Goal: Task Accomplishment & Management: Use online tool/utility

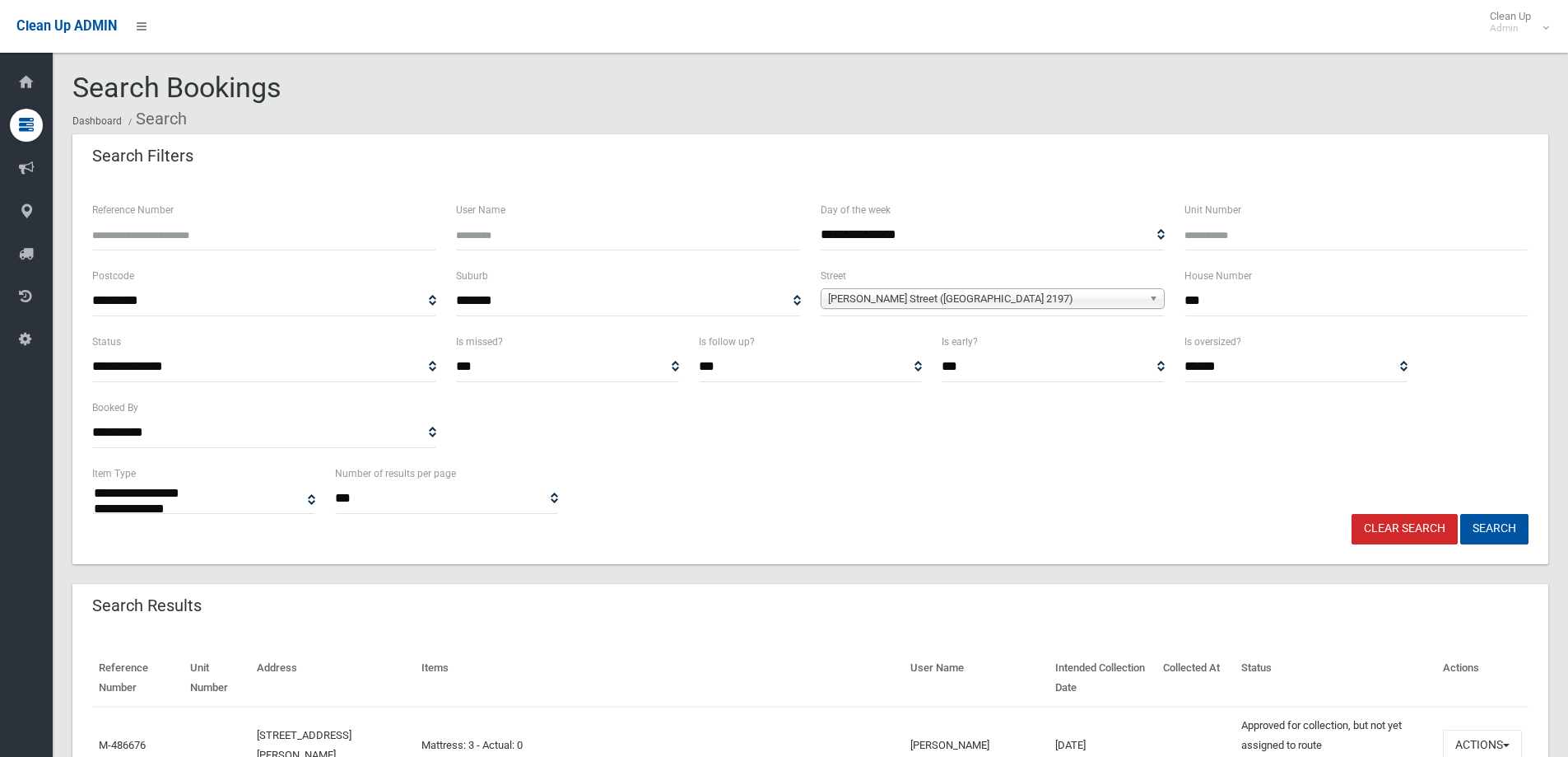
select select
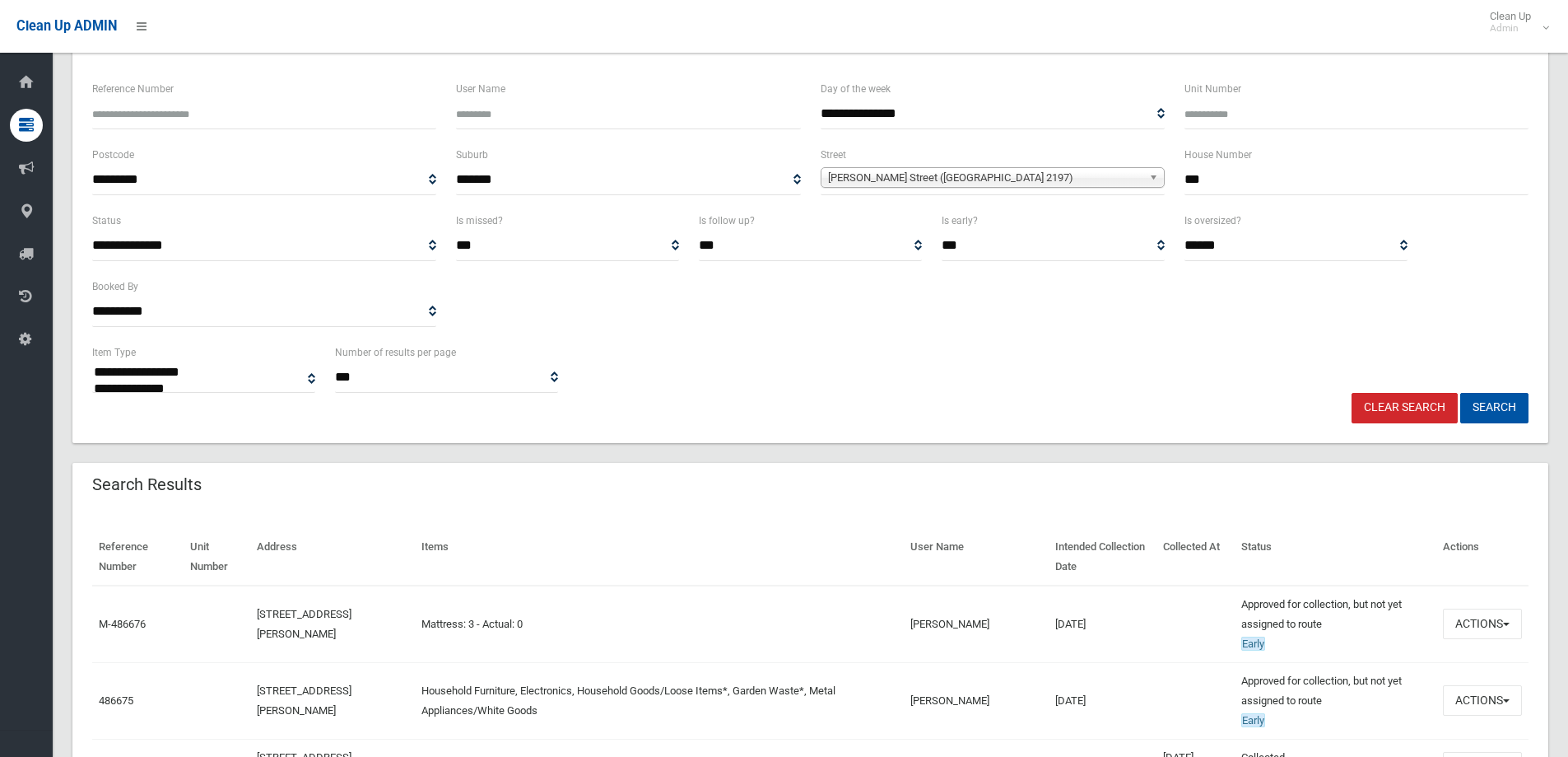
scroll to position [83, 0]
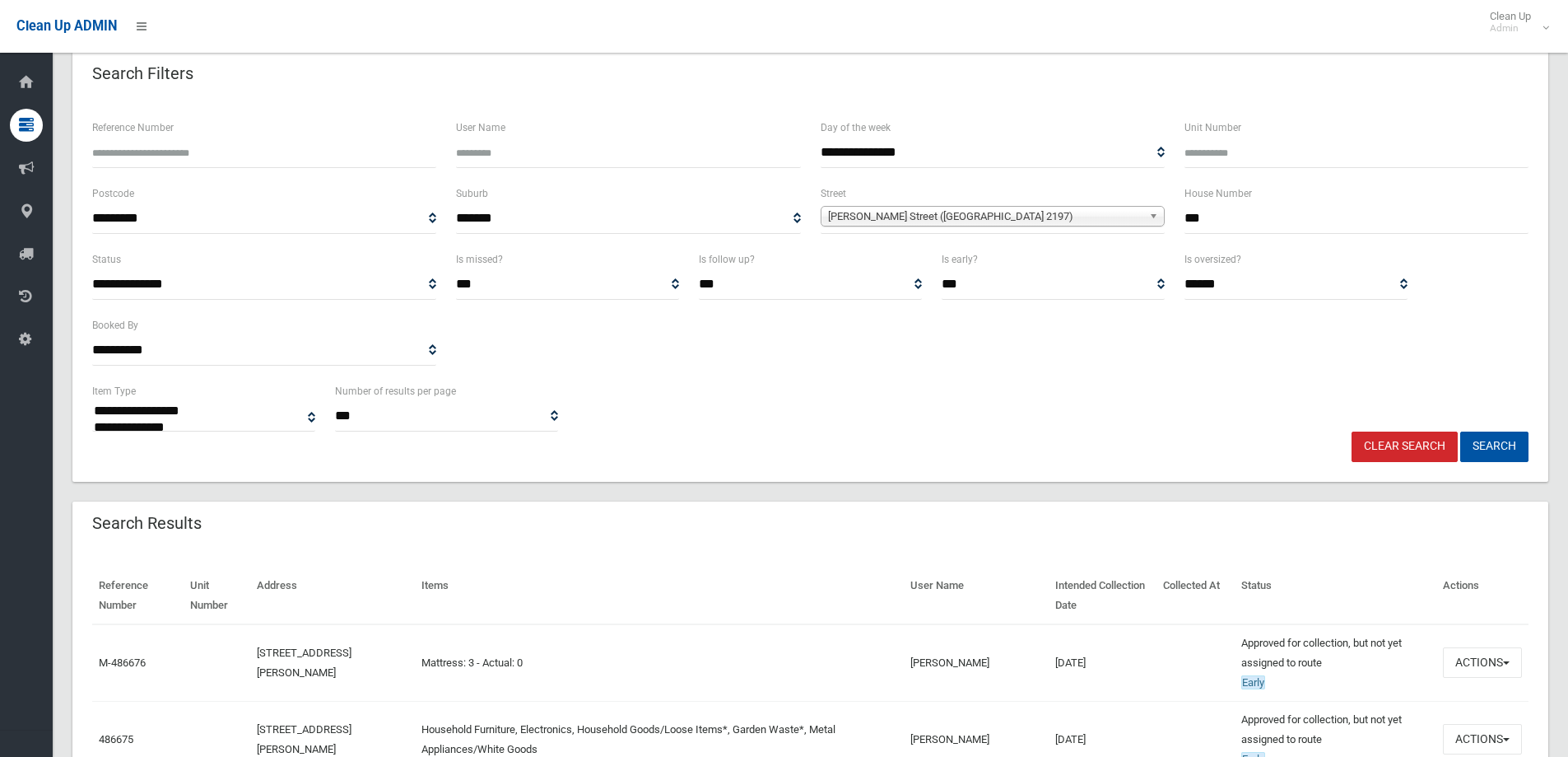
click at [1411, 438] on link "Clear Search" at bounding box center [1404, 447] width 107 height 31
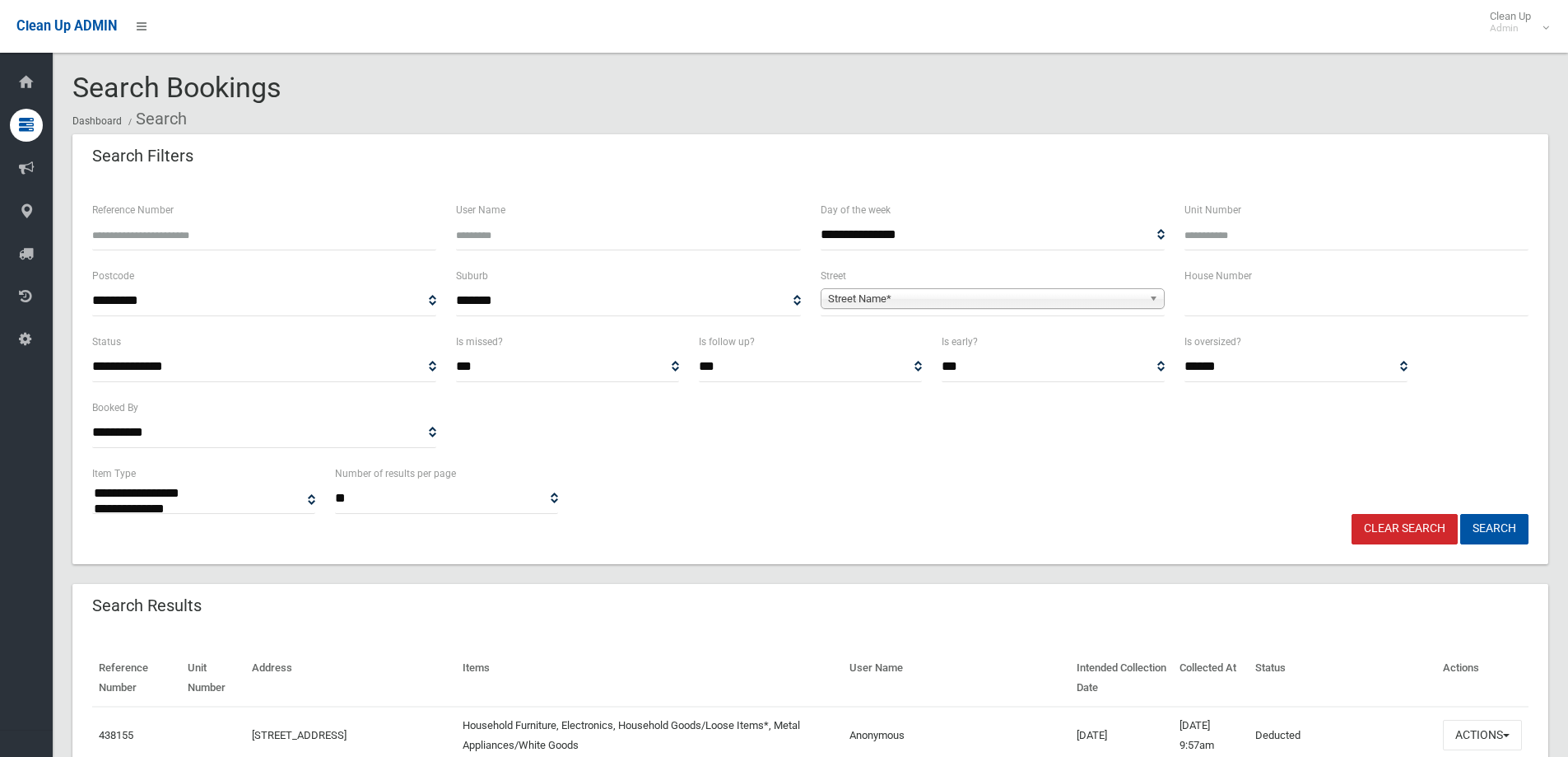
select select
click at [1243, 306] on input "text" at bounding box center [1356, 301] width 344 height 31
type input "**"
click at [1152, 297] on b at bounding box center [1155, 299] width 14 height 19
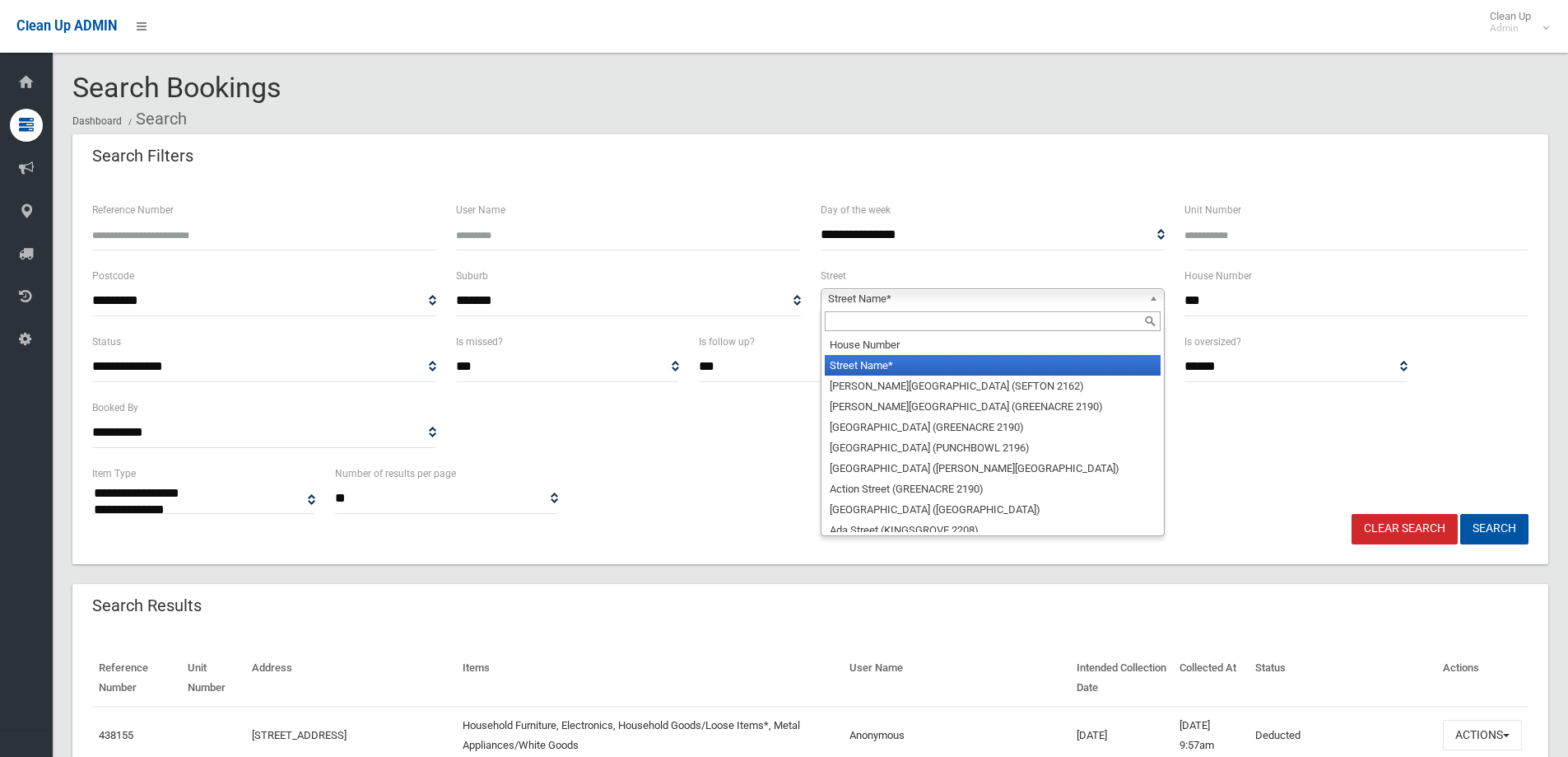
click at [1003, 321] on input "text" at bounding box center [993, 321] width 336 height 20
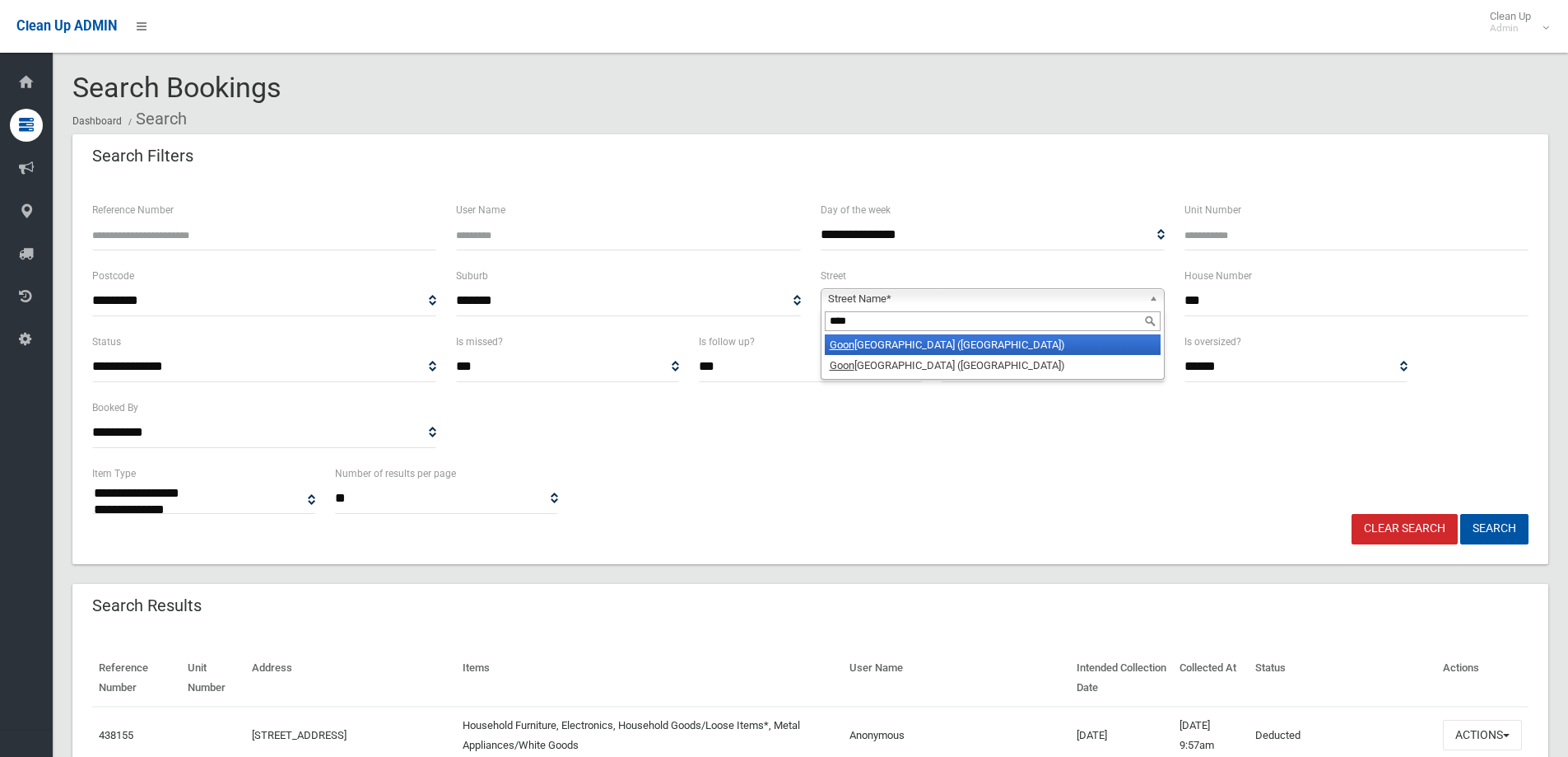
type input "****"
click at [976, 349] on li "Goon aroi Street (VILLAWOOD 2163)" at bounding box center [993, 344] width 336 height 20
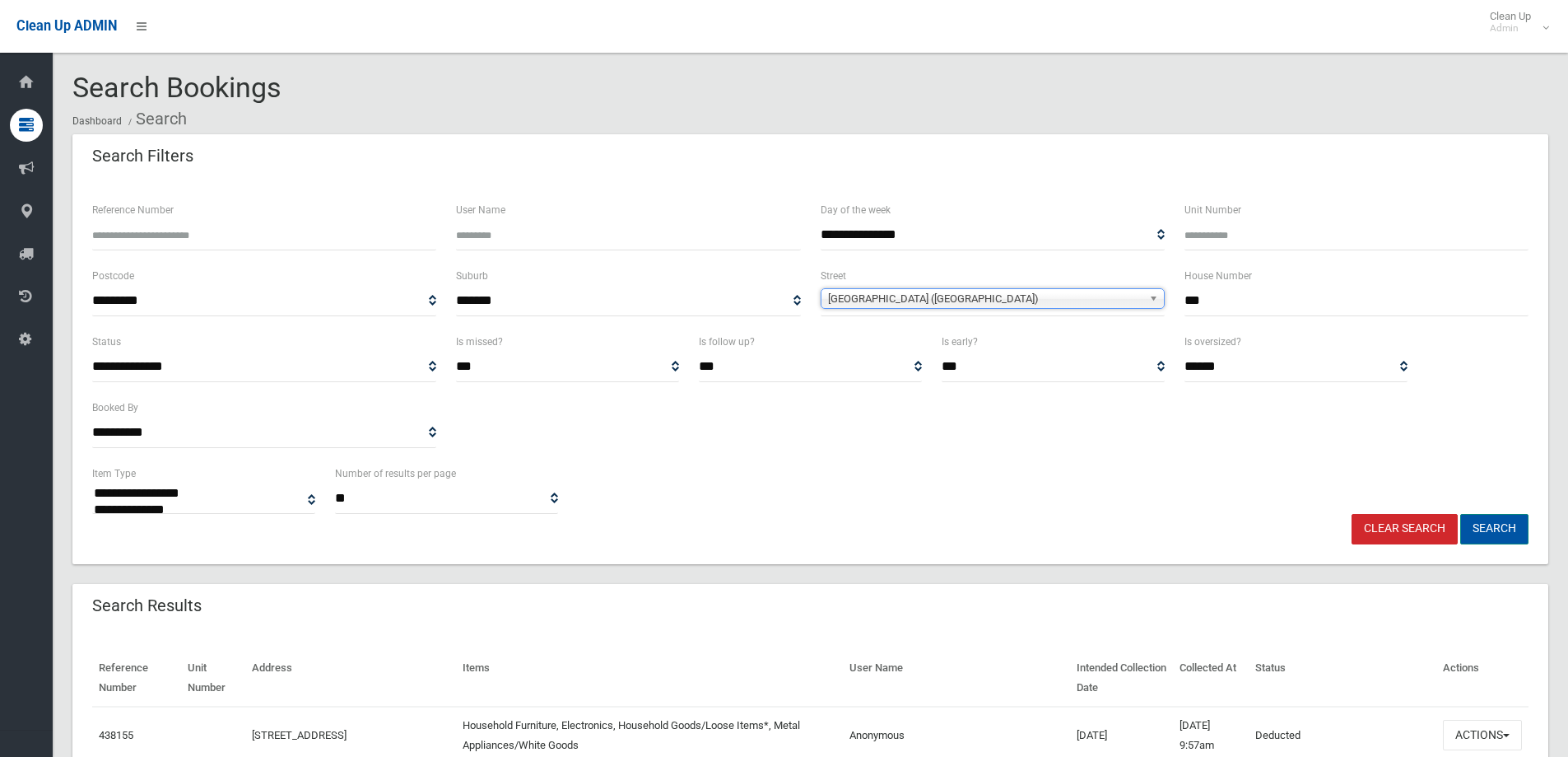
click at [1488, 522] on button "Search" at bounding box center [1493, 529] width 68 height 31
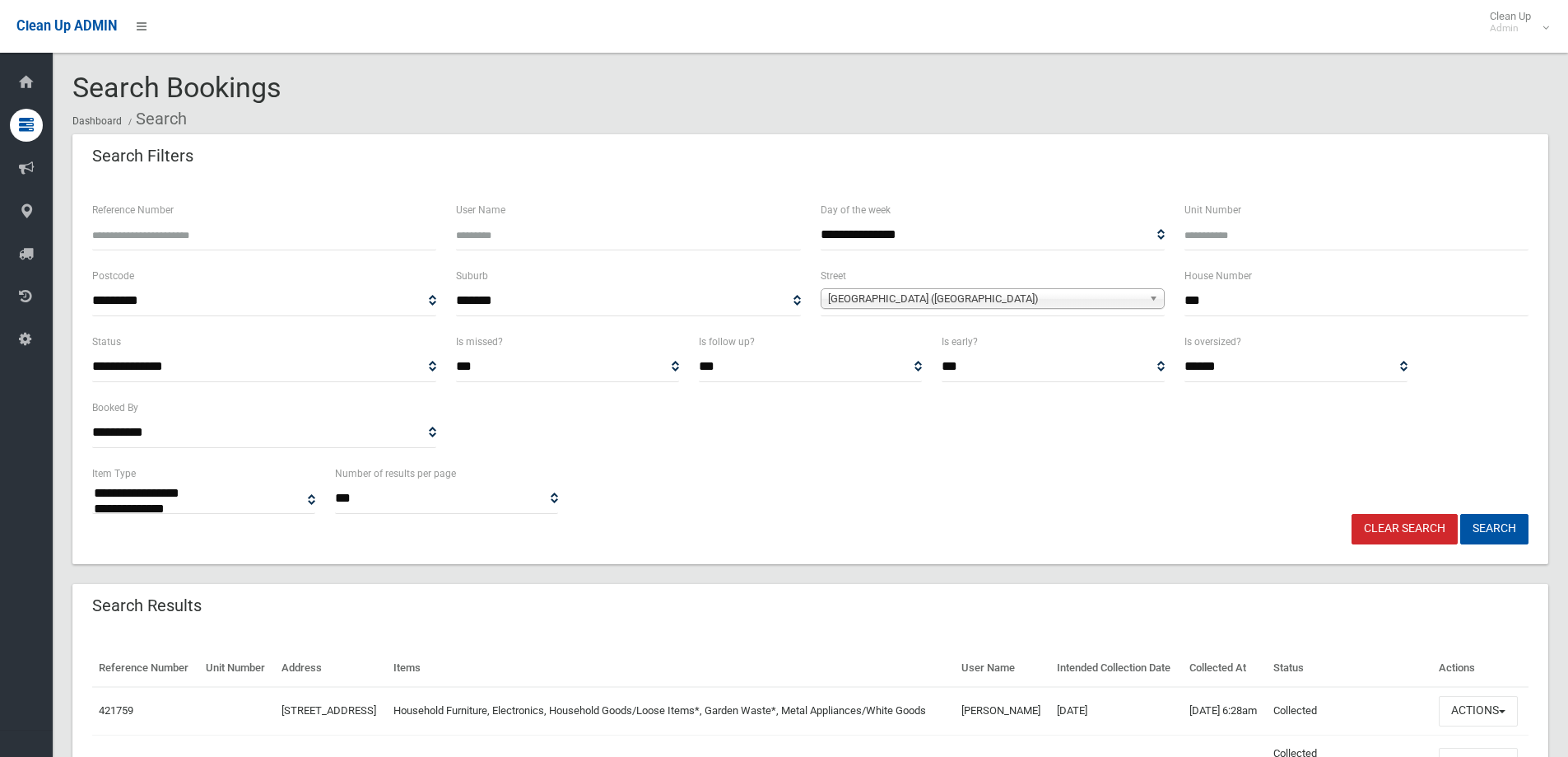
select select
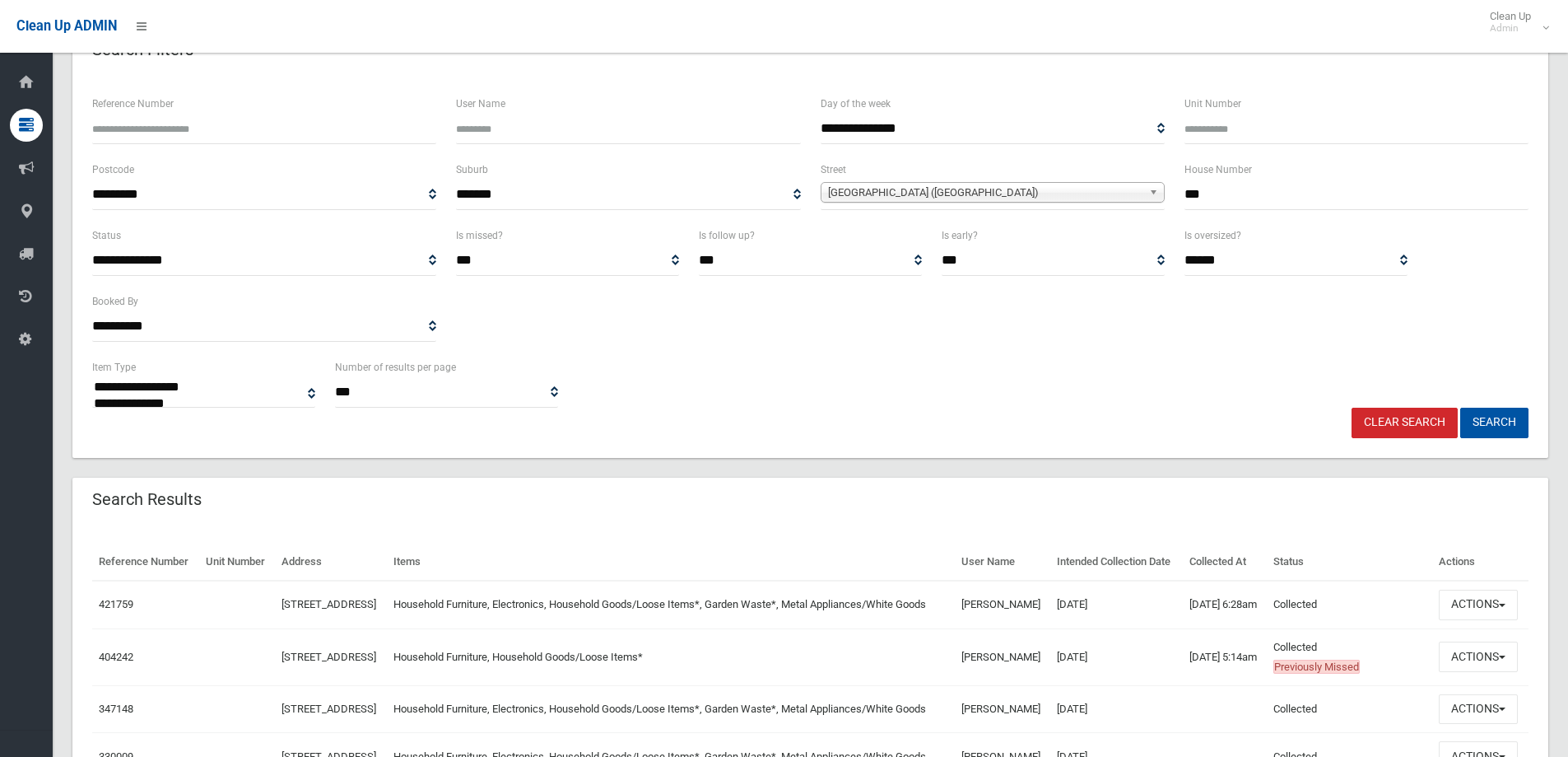
scroll to position [98, 0]
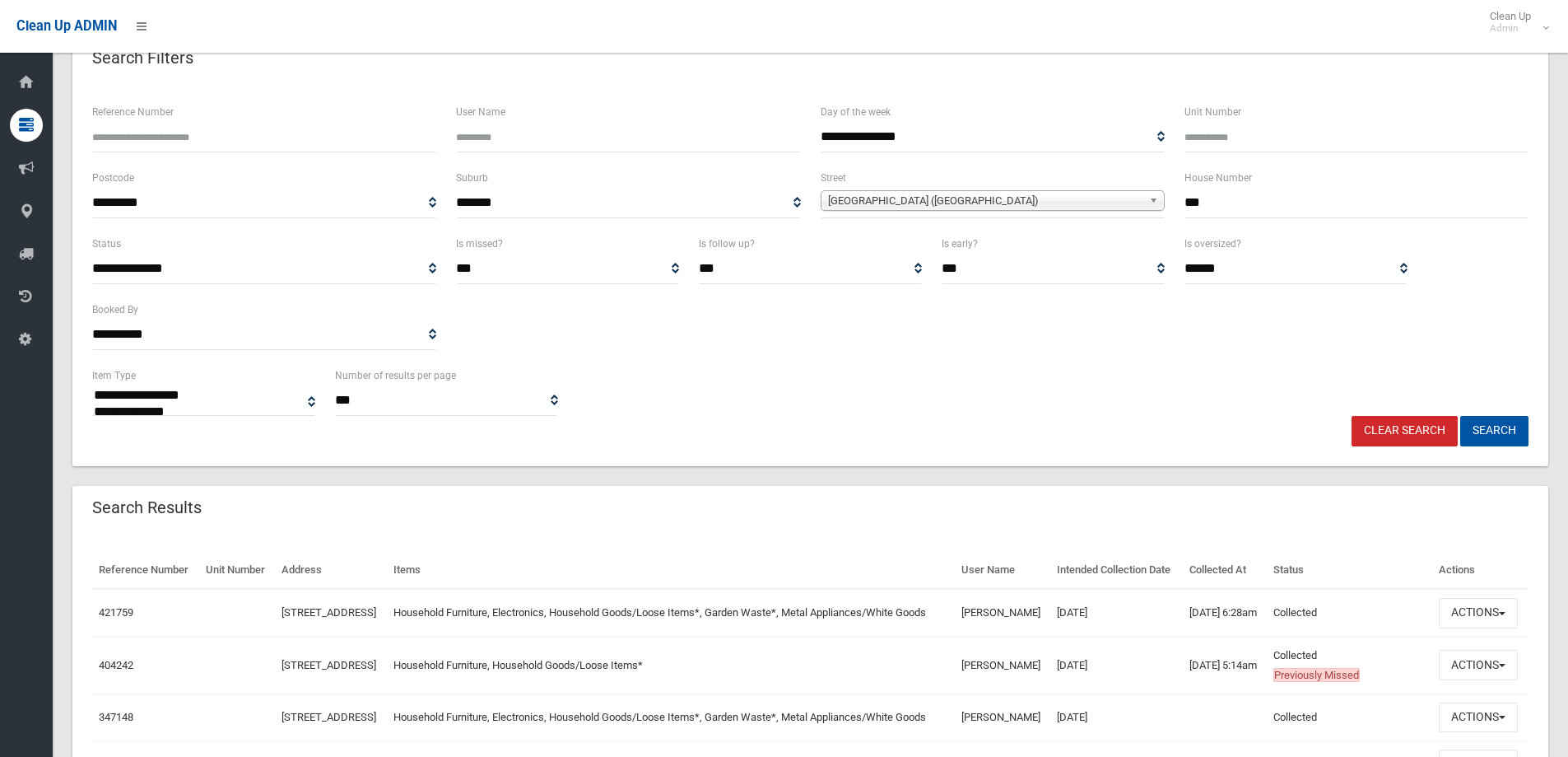
click at [1418, 433] on link "Clear Search" at bounding box center [1404, 431] width 107 height 31
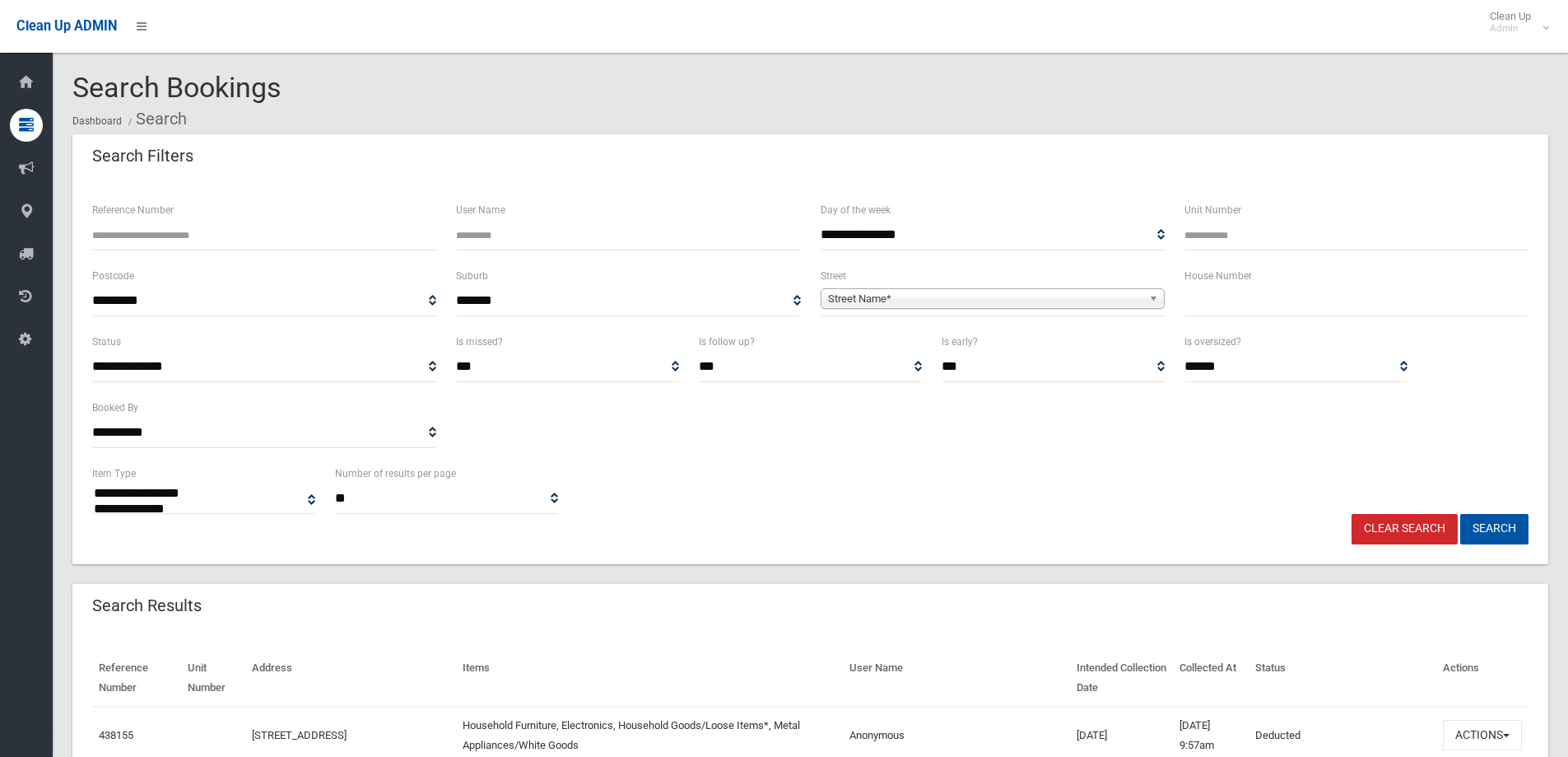
select select
click at [1269, 298] on input "text" at bounding box center [1356, 301] width 344 height 31
type input "**"
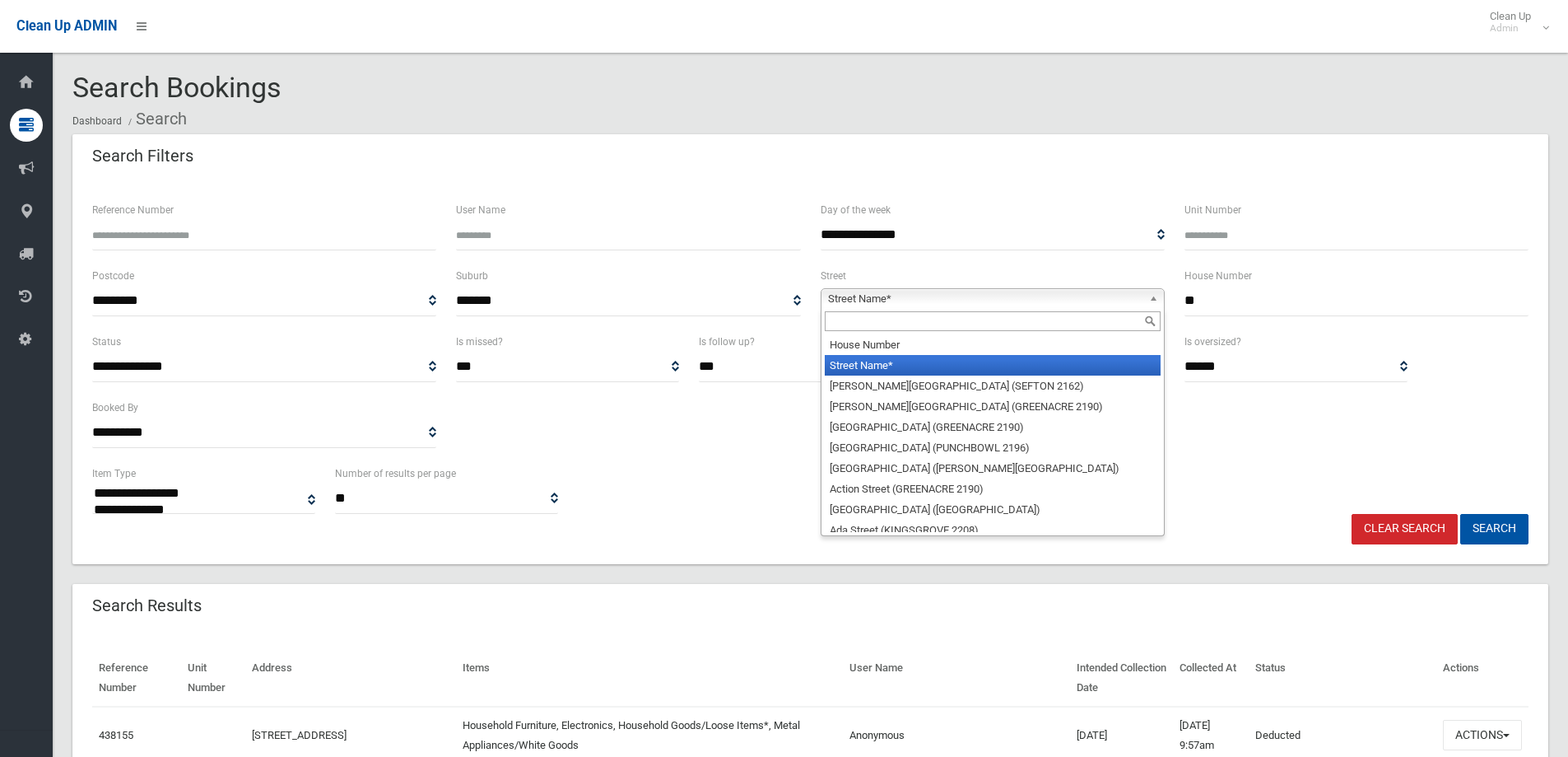
click at [1146, 296] on link "Street Name*" at bounding box center [992, 298] width 344 height 20
click at [1103, 316] on input "text" at bounding box center [993, 321] width 336 height 20
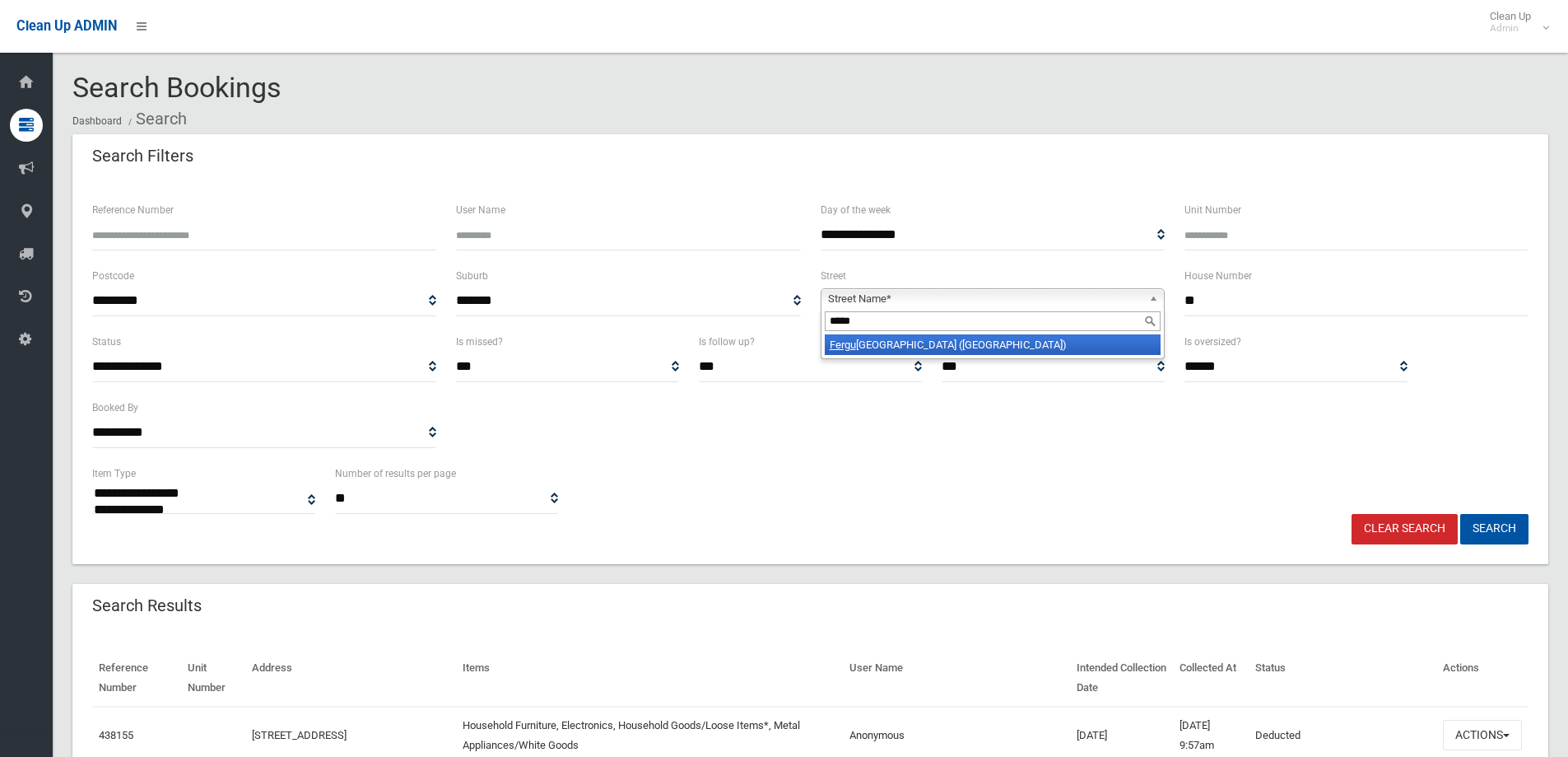
type input "*****"
click at [1048, 349] on li "Fergu son Avenue (WILEY PARK 2195)" at bounding box center [993, 344] width 336 height 20
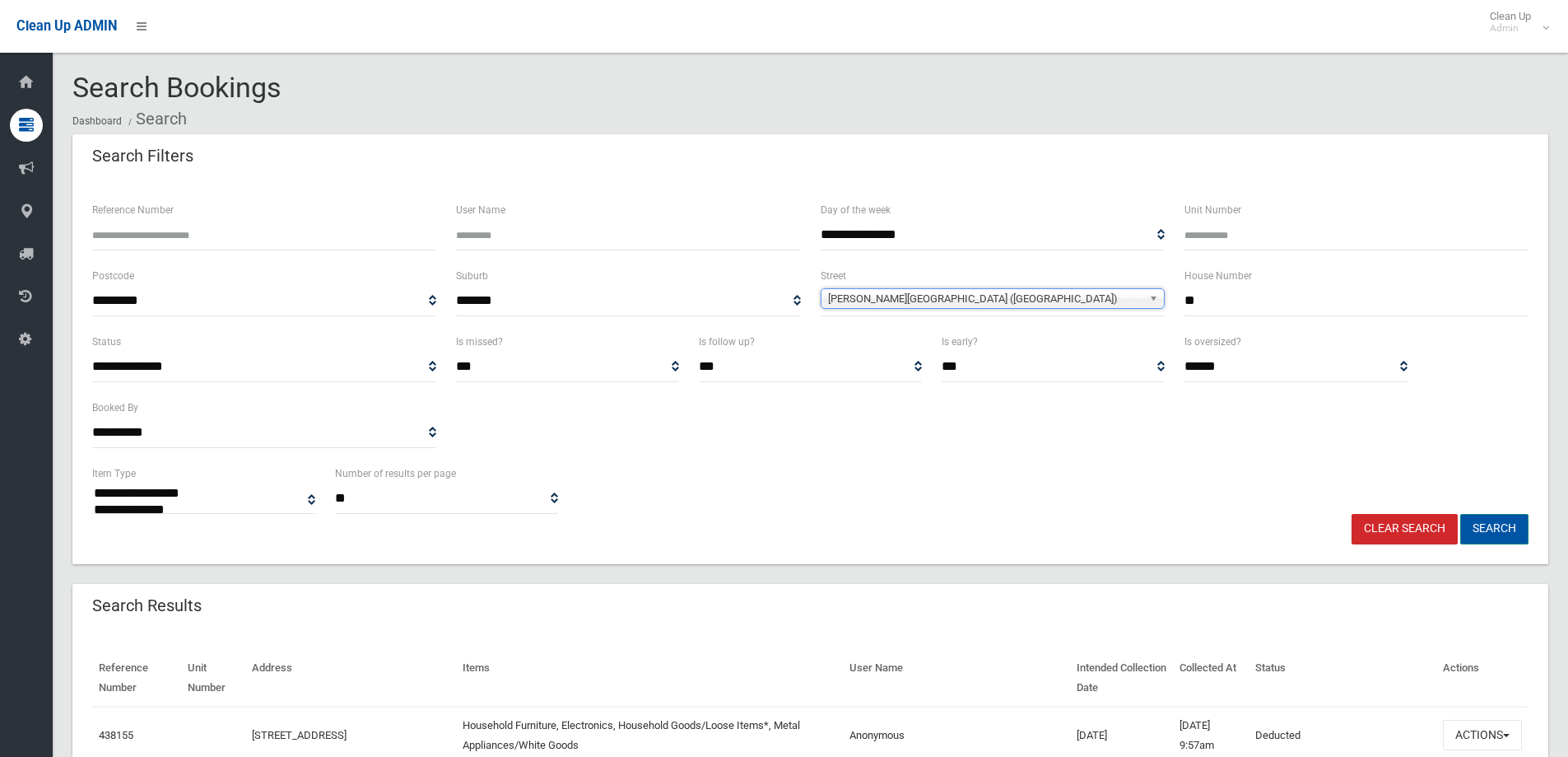
click at [1483, 520] on button "Search" at bounding box center [1493, 529] width 68 height 31
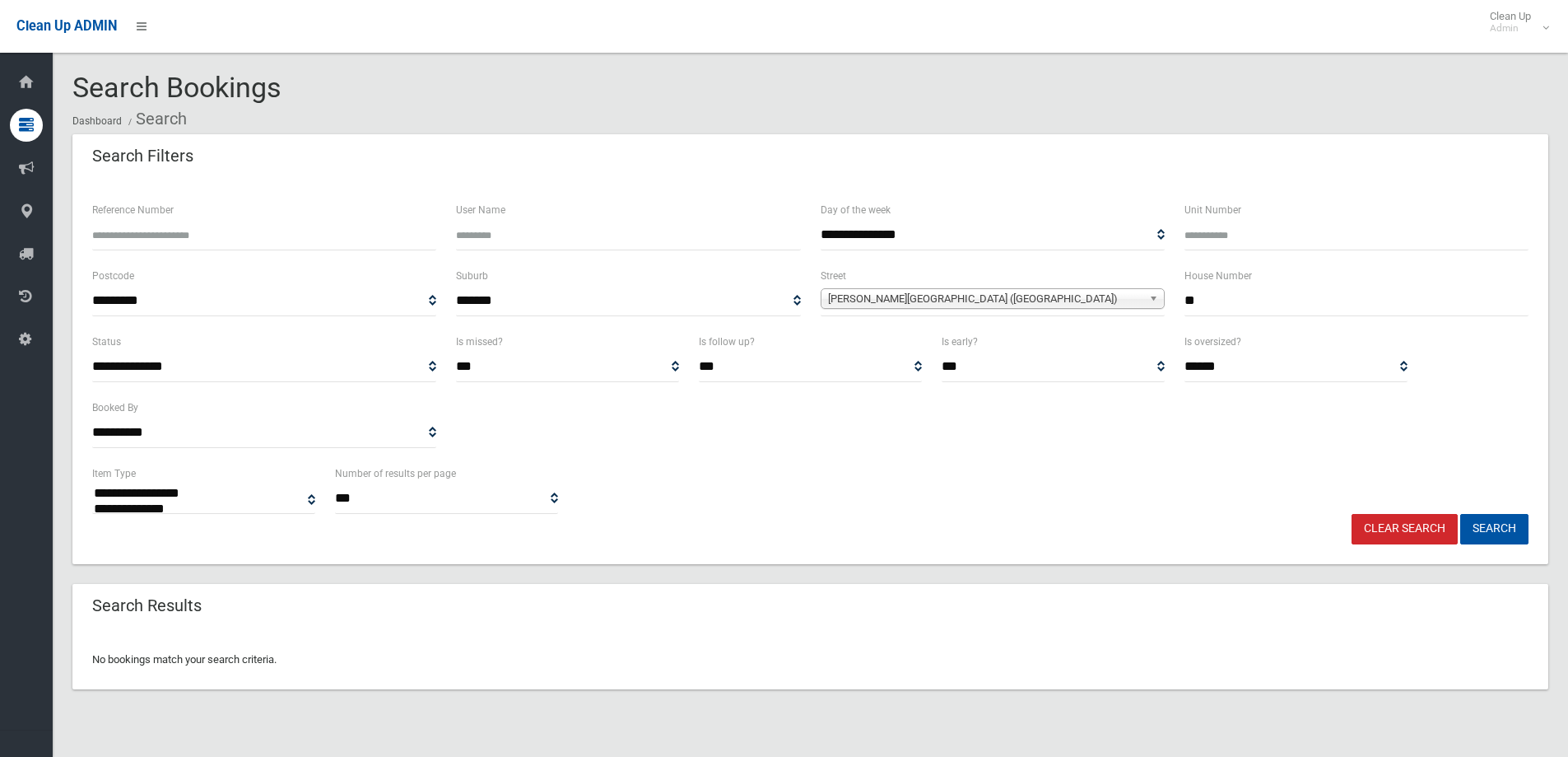
select select
click at [1395, 526] on link "Clear Search" at bounding box center [1404, 529] width 107 height 31
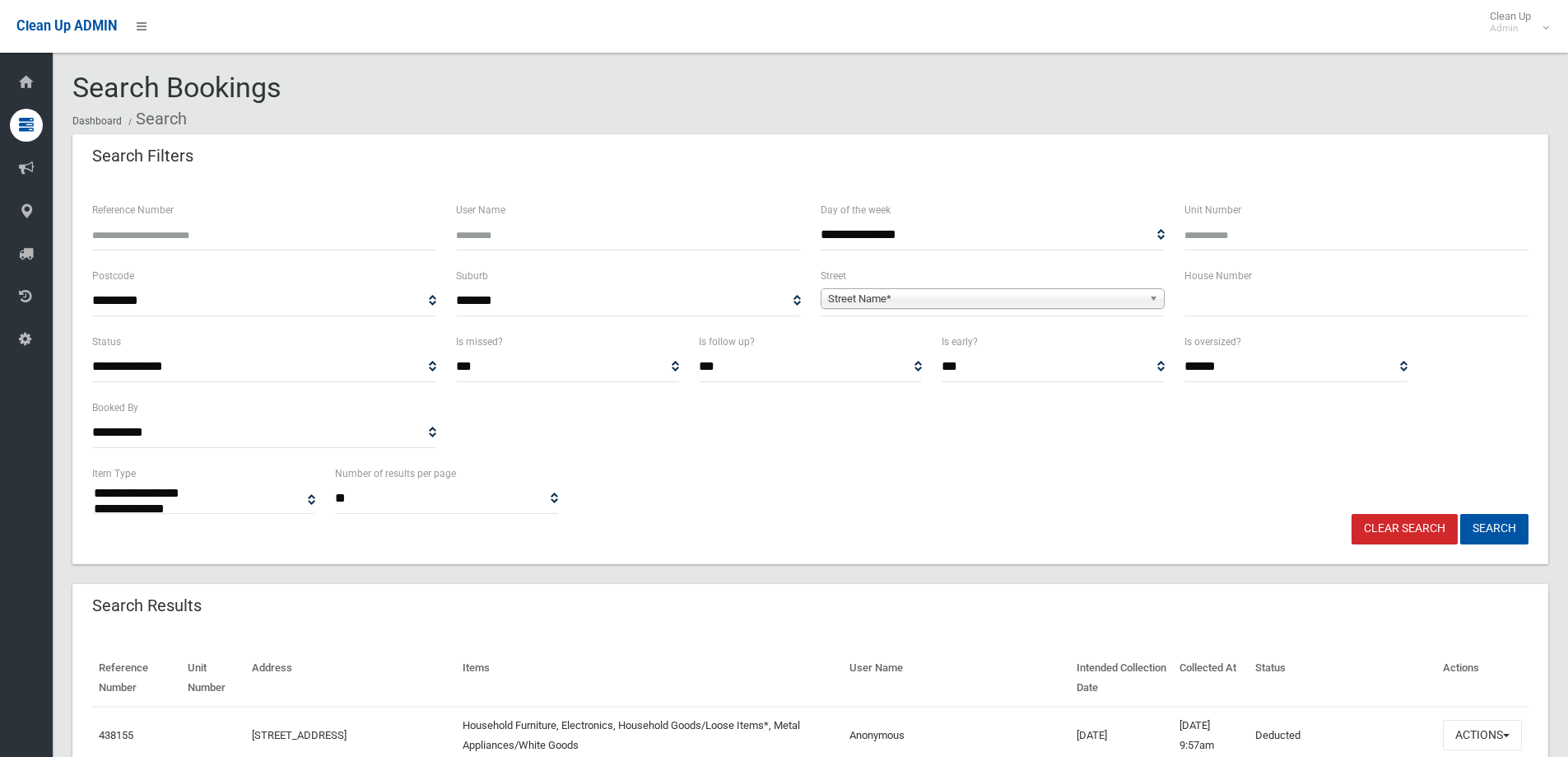
select select
